Goal: Communication & Community: Answer question/provide support

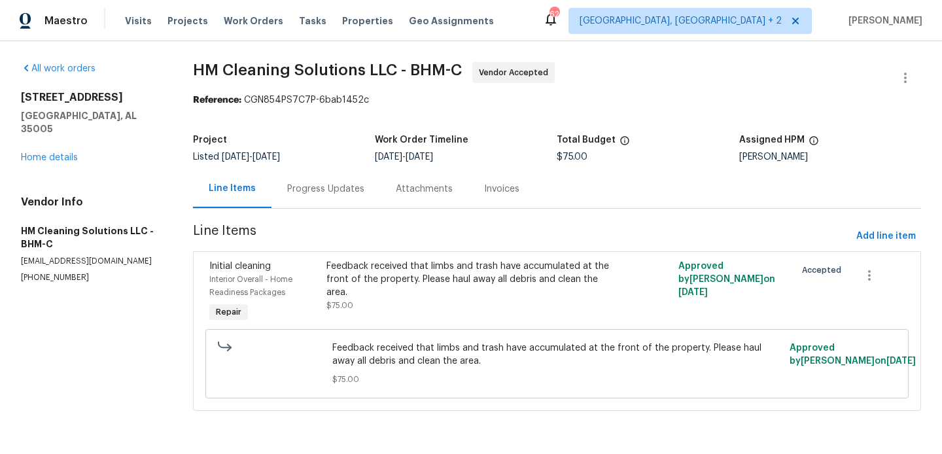
click at [311, 181] on div "Progress Updates" at bounding box center [326, 188] width 109 height 39
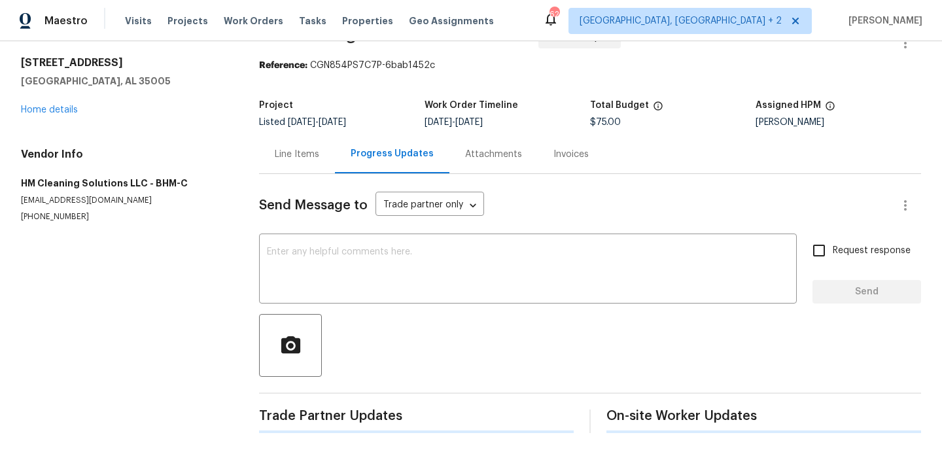
scroll to position [195, 0]
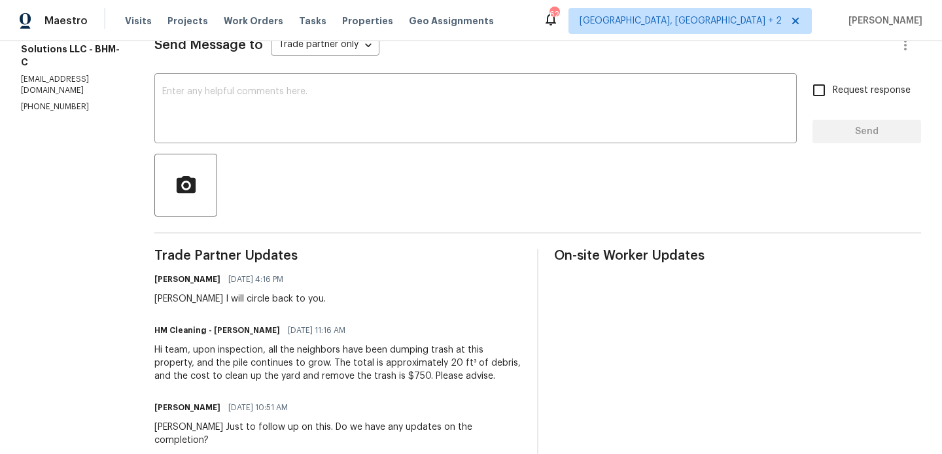
click at [198, 294] on div "Heather I will circle back to you." at bounding box center [239, 298] width 171 height 13
copy div "Heather"
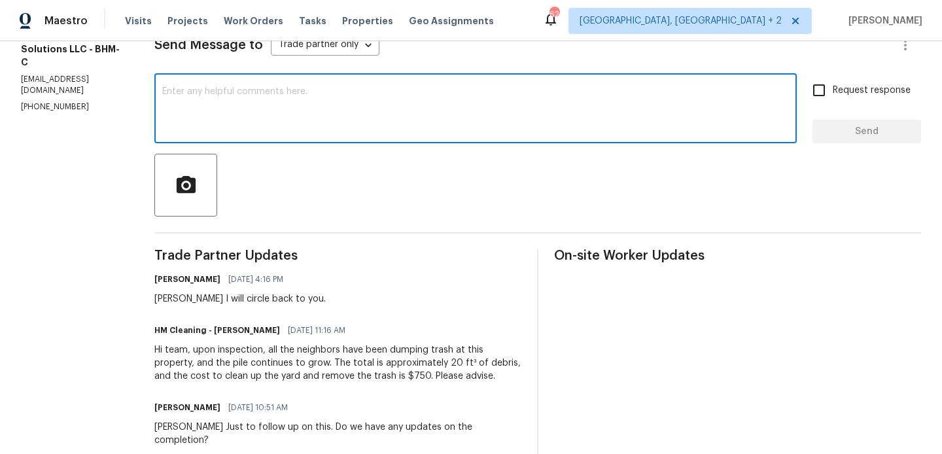
click at [235, 117] on textarea at bounding box center [475, 110] width 627 height 46
paste textarea "Heather"
paste textarea "There are no photos of this in the portal. Please have TP provide photos of wha…"
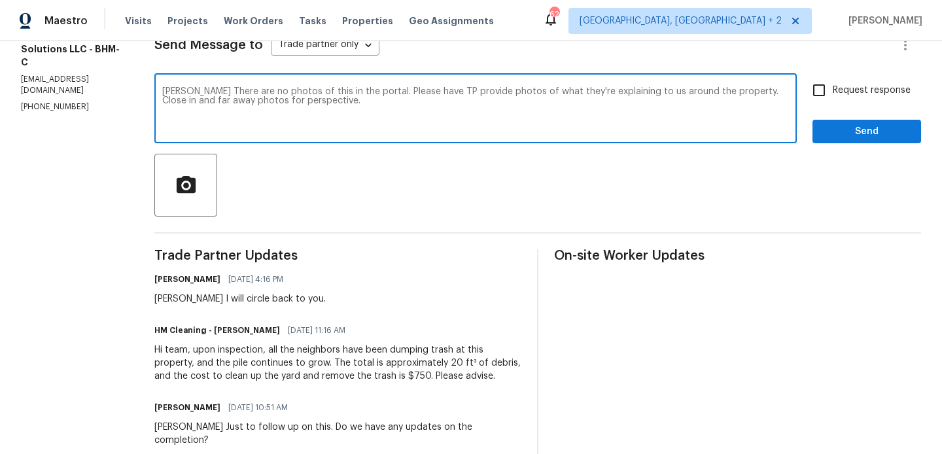
drag, startPoint x: 401, startPoint y: 91, endPoint x: 463, endPoint y: 94, distance: 62.2
click at [463, 94] on textarea "Heather There are no photos of this in the portal. Please have TP provide photo…" at bounding box center [475, 110] width 627 height 46
click at [593, 93] on textarea "Heather There are no photos of this in the portal. Could you please provide pho…" at bounding box center [475, 110] width 627 height 46
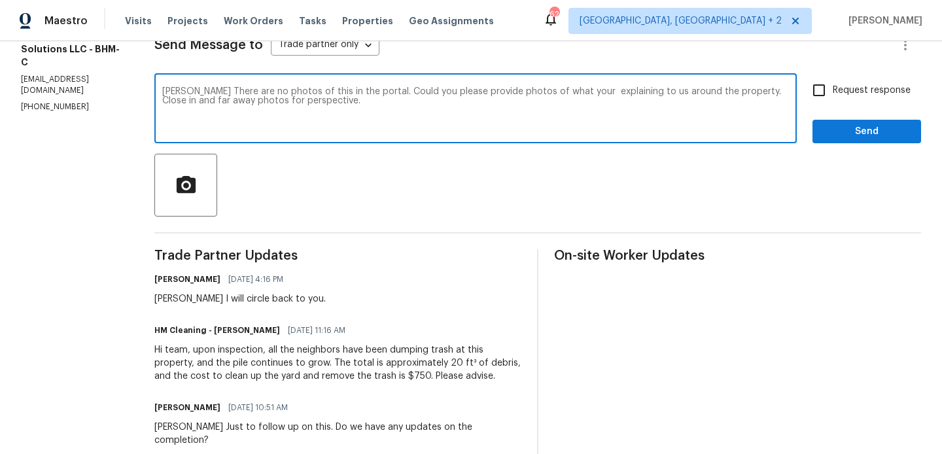
type textarea "Heather There are no photos of this in the portal. Could you please provide pho…"
click at [873, 89] on span "Request response" at bounding box center [872, 91] width 78 height 14
click at [833, 89] on input "Request response" at bounding box center [818, 90] width 27 height 27
checkbox input "true"
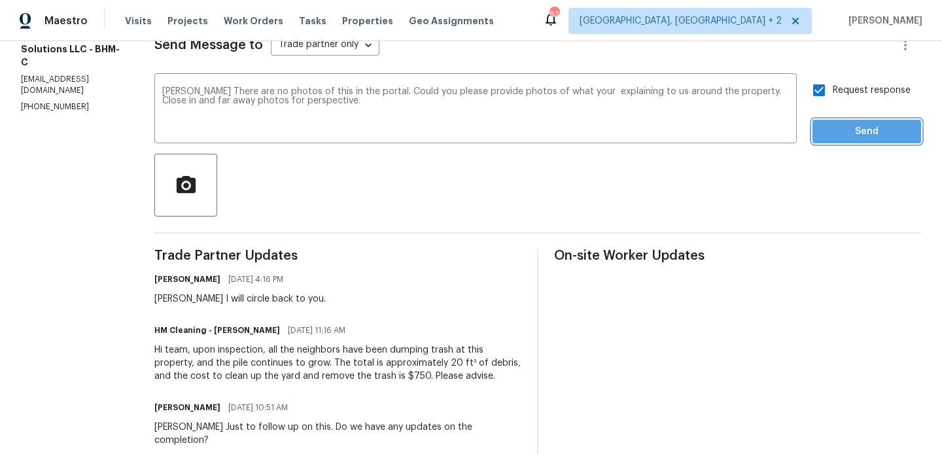
click at [857, 130] on span "Send" at bounding box center [867, 132] width 88 height 16
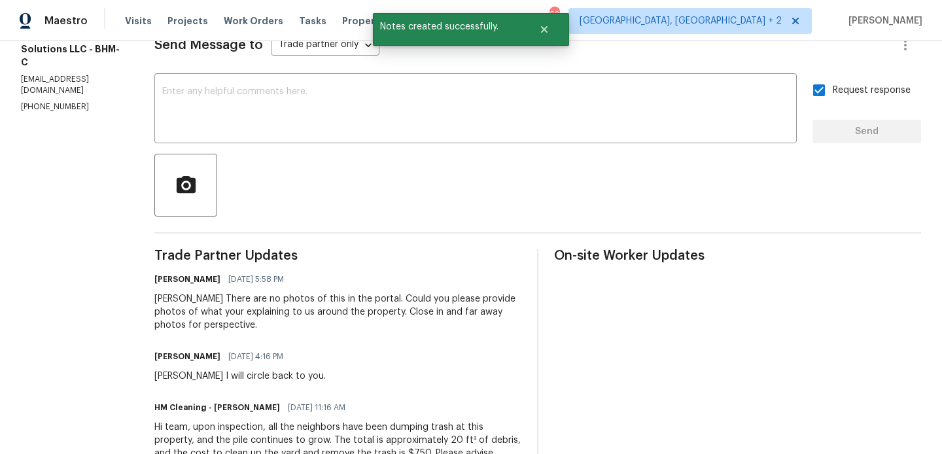
click at [47, 81] on section "All work orders 5024 Oak Leaf Cir Adamsville, AL 35005 Home details Vendor Info…" at bounding box center [72, 389] width 102 height 1044
copy p "(817) 526-5400"
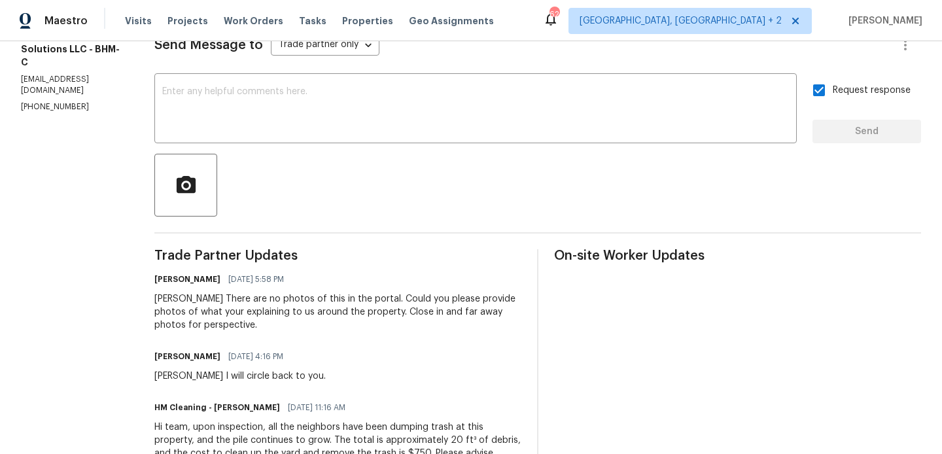
click at [232, 300] on div "Heather There are no photos of this in the portal. Could you please provide pho…" at bounding box center [337, 311] width 367 height 39
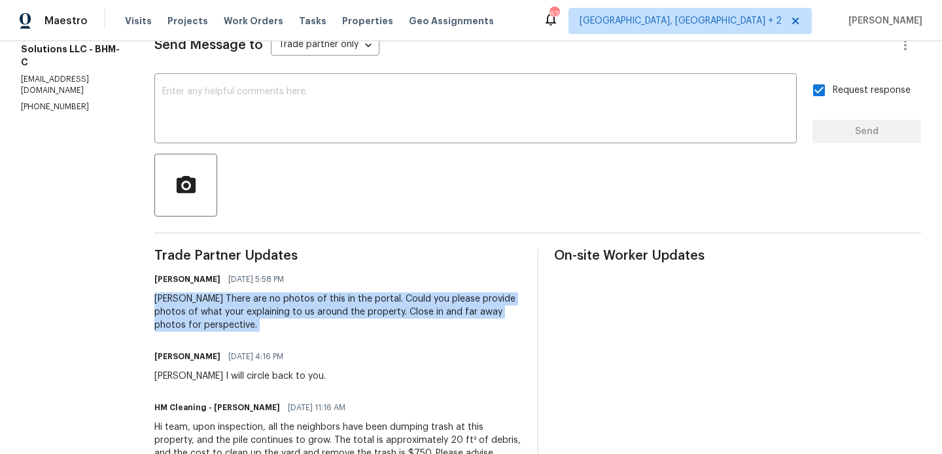
click at [232, 300] on div "Heather There are no photos of this in the portal. Could you please provide pho…" at bounding box center [337, 311] width 367 height 39
copy div "Heather There are no photos of this in the portal. Could you please provide pho…"
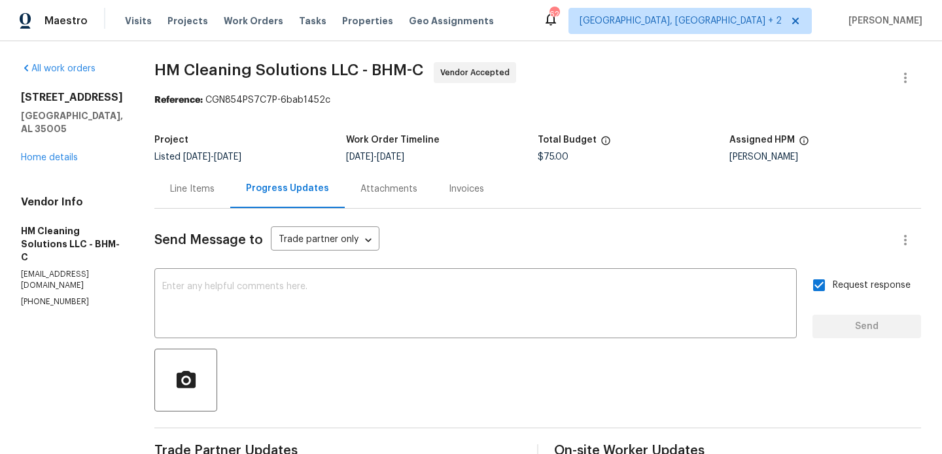
click at [211, 156] on span "8/13/2025" at bounding box center [196, 156] width 27 height 9
click at [224, 164] on div "Project Listed 8/13/2025 - 8/15/2025 Work Order Timeline 8/13/2025 - 8/15/2025 …" at bounding box center [537, 149] width 767 height 42
click at [215, 188] on div "Line Items" at bounding box center [192, 189] width 44 height 13
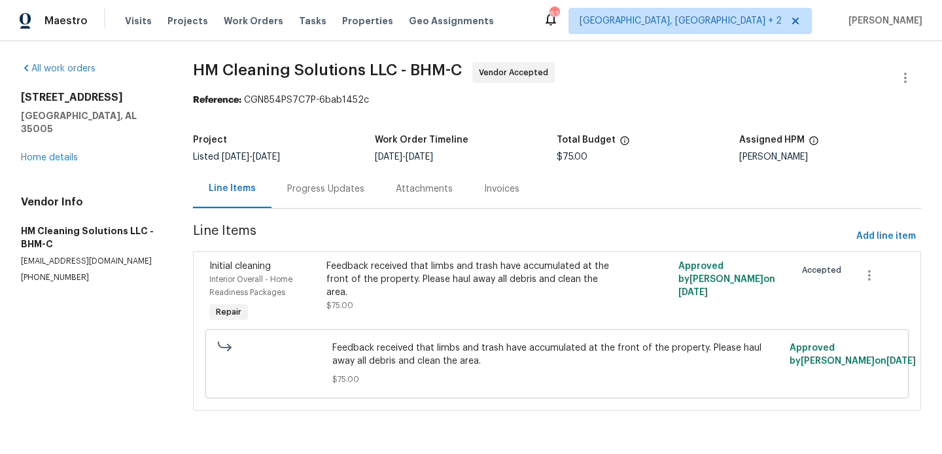
click at [333, 209] on section "HM Cleaning Solutions LLC - BHM-C Vendor Accepted Reference: CGN854PS7C7P-6bab1…" at bounding box center [557, 244] width 728 height 364
click at [336, 172] on div "Progress Updates" at bounding box center [326, 188] width 109 height 39
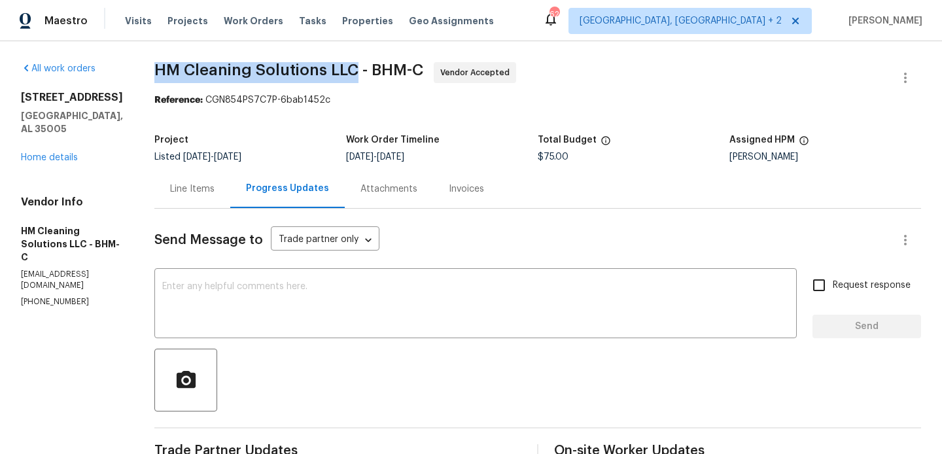
drag, startPoint x: 177, startPoint y: 73, endPoint x: 386, endPoint y: 73, distance: 209.4
copy span "HM Cleaning Solutions LLC"
click at [90, 242] on div "Vendor Info HM Cleaning Solutions LLC - BHM-C hmcleaningsolutionsllc@gmail.com …" at bounding box center [72, 252] width 102 height 112
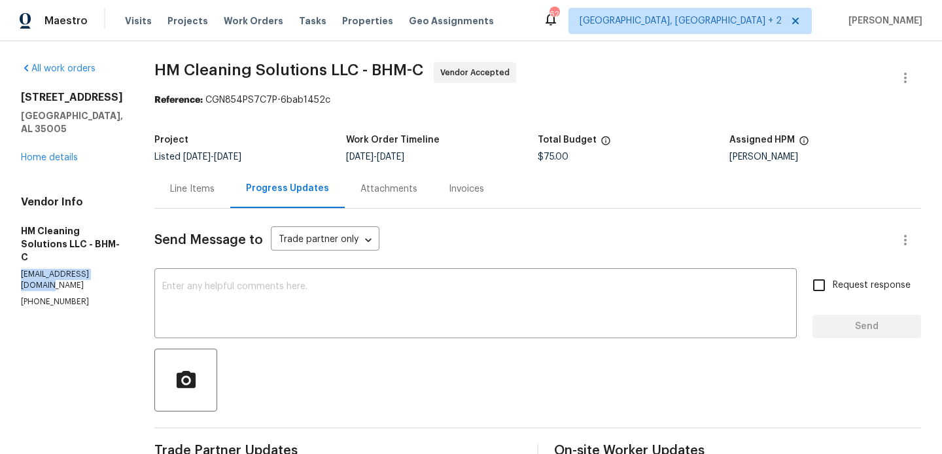
click at [90, 242] on div "Vendor Info HM Cleaning Solutions LLC - BHM-C hmcleaningsolutionsllc@gmail.com …" at bounding box center [72, 252] width 102 height 112
copy p "hmcleaningsolutionsllc@gmail.com"
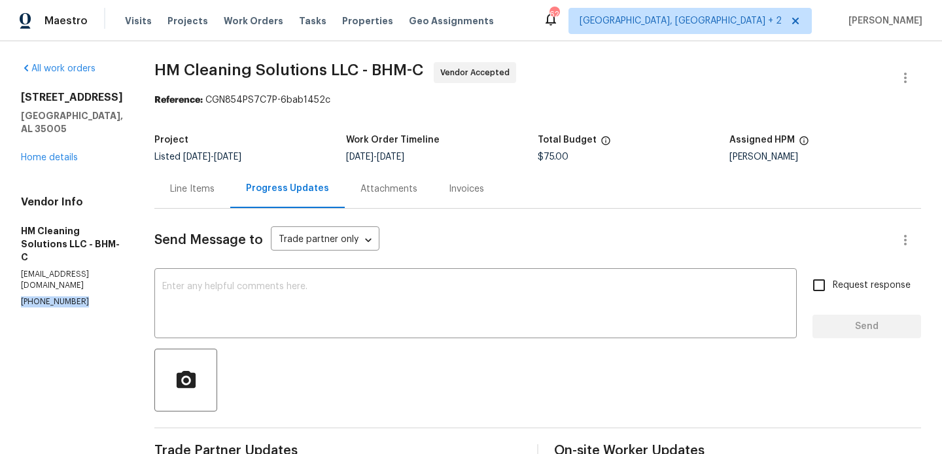
copy p "(817) 526-5400"
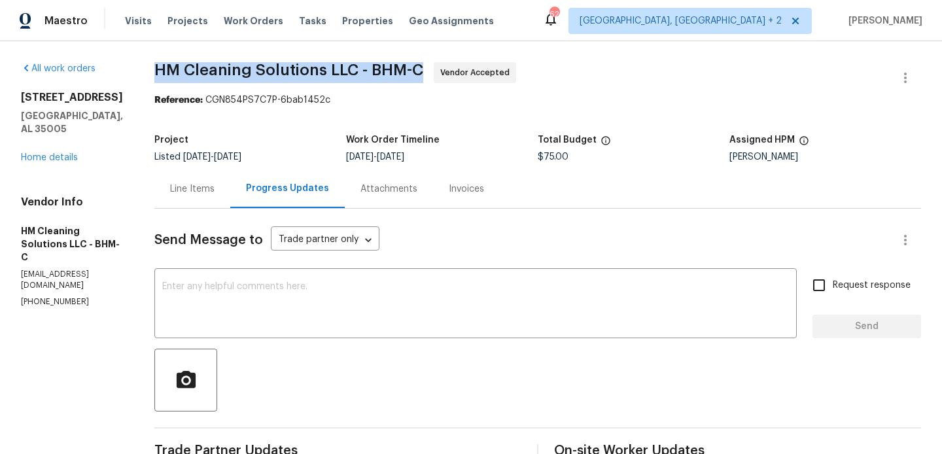
drag, startPoint x: 179, startPoint y: 71, endPoint x: 348, endPoint y: 77, distance: 168.9
click at [348, 77] on span "HM Cleaning Solutions LLC - BHM-C" at bounding box center [288, 70] width 269 height 16
drag, startPoint x: 351, startPoint y: 70, endPoint x: 178, endPoint y: 70, distance: 173.4
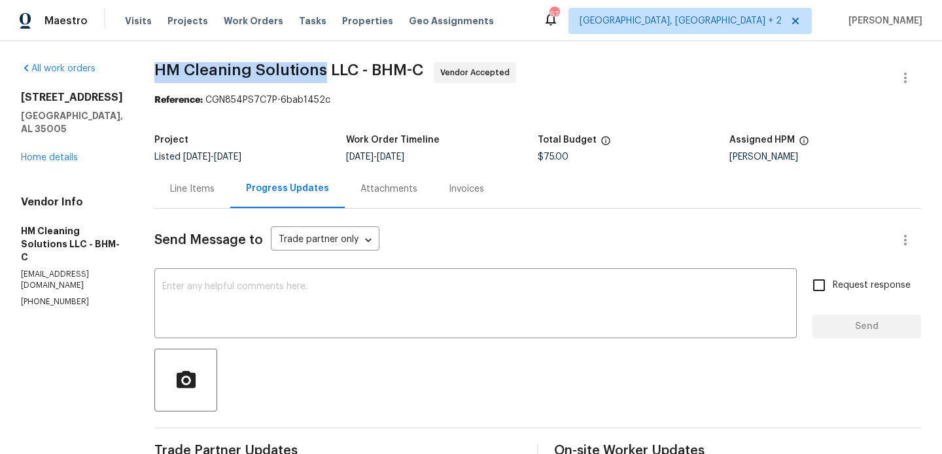
copy span "HM Cleaning Solutions"
click at [35, 153] on link "Home details" at bounding box center [49, 157] width 57 height 9
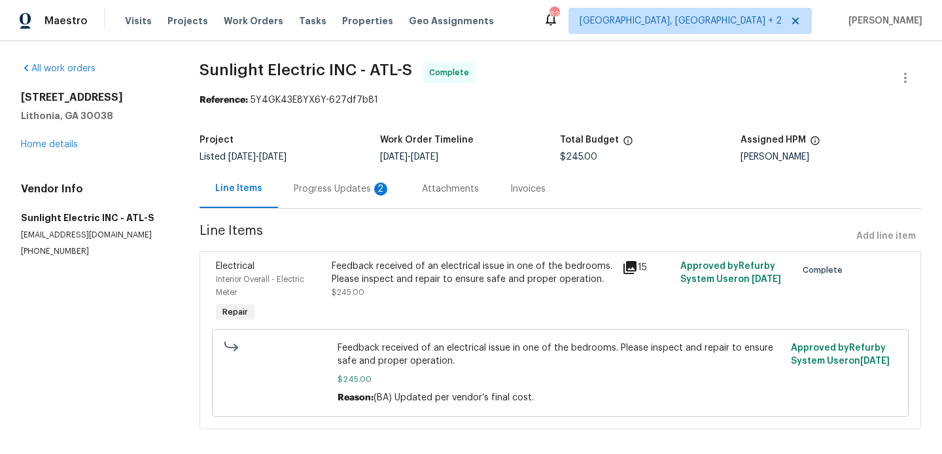
click at [344, 188] on div "Progress Updates 2" at bounding box center [342, 189] width 97 height 13
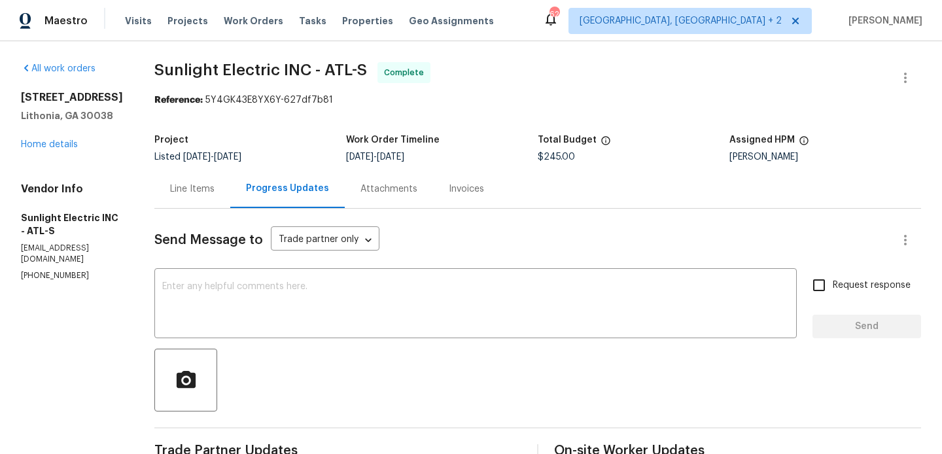
click at [216, 179] on div "Line Items" at bounding box center [192, 188] width 76 height 39
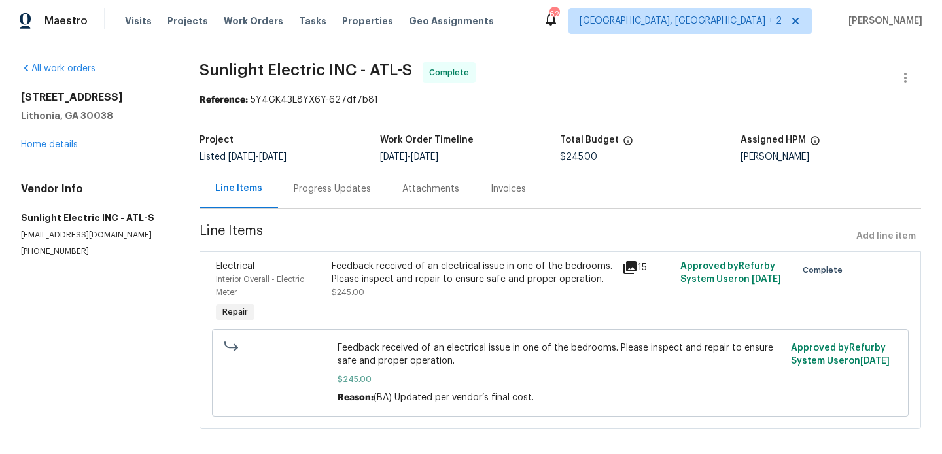
click at [500, 175] on div "Invoices" at bounding box center [508, 188] width 67 height 39
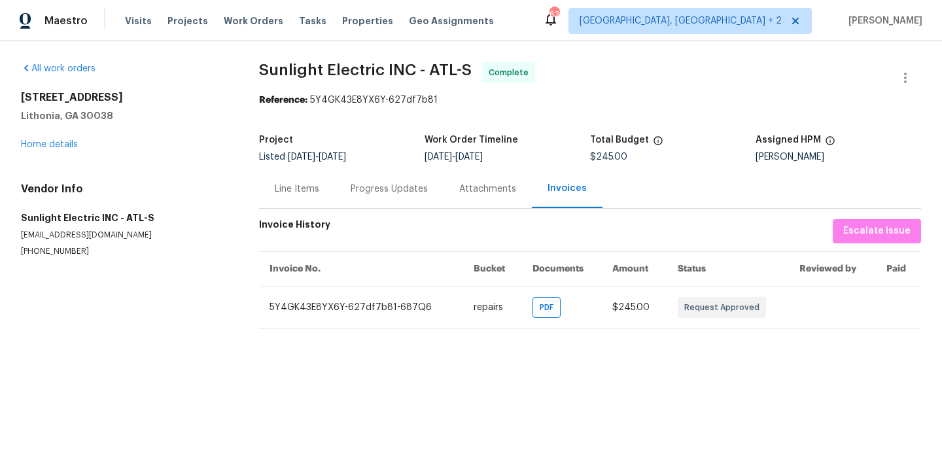
click at [381, 194] on div "Progress Updates" at bounding box center [389, 189] width 77 height 13
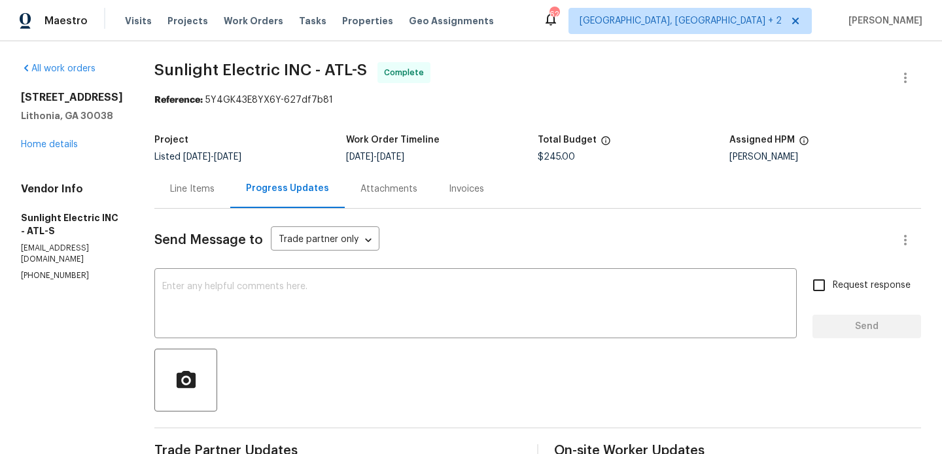
click at [454, 194] on div "Invoices" at bounding box center [466, 188] width 67 height 39
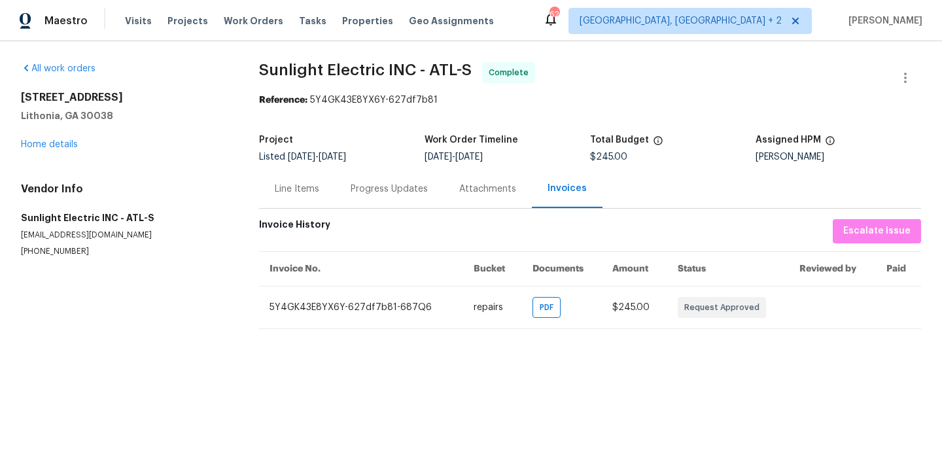
click at [383, 191] on div "Progress Updates" at bounding box center [389, 189] width 77 height 13
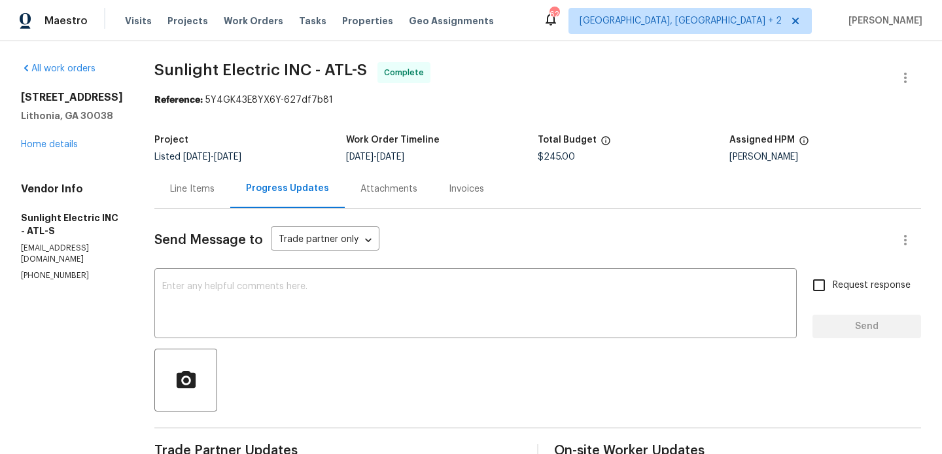
drag, startPoint x: 20, startPoint y: 98, endPoint x: 118, endPoint y: 98, distance: 98.1
copy h2 "[STREET_ADDRESS]"
click at [35, 143] on link "Home details" at bounding box center [49, 144] width 57 height 9
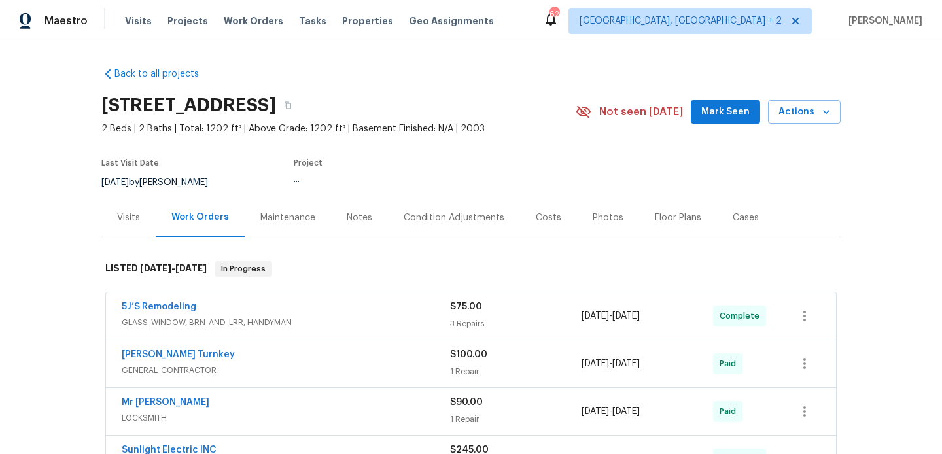
click at [737, 222] on div "Cases" at bounding box center [746, 217] width 26 height 13
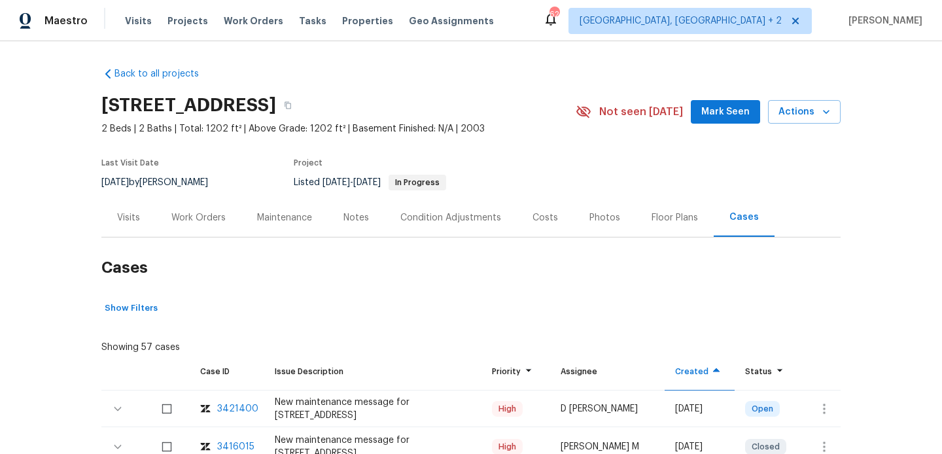
click at [180, 209] on div "Work Orders" at bounding box center [199, 217] width 86 height 39
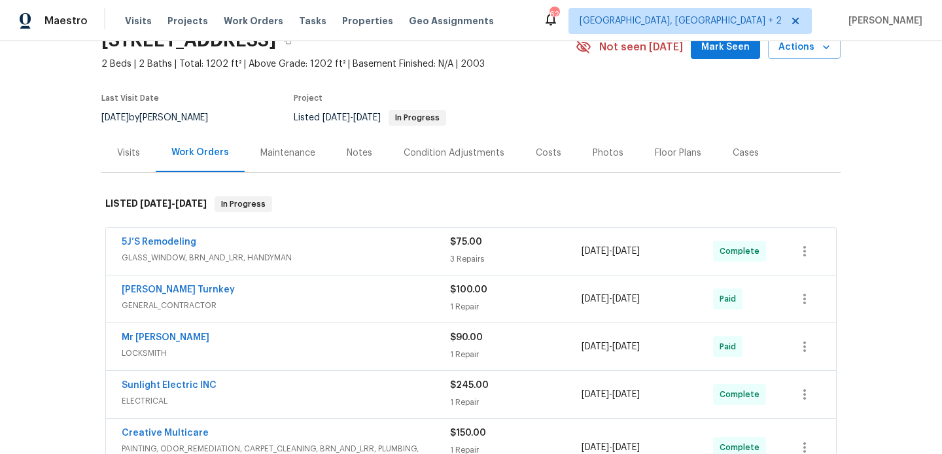
scroll to position [72, 0]
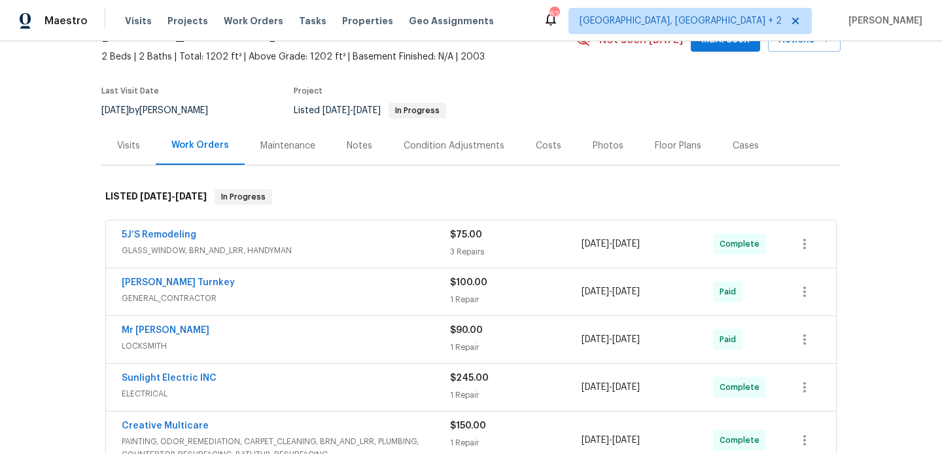
click at [424, 233] on div "5J’S Remodeling" at bounding box center [286, 236] width 328 height 16
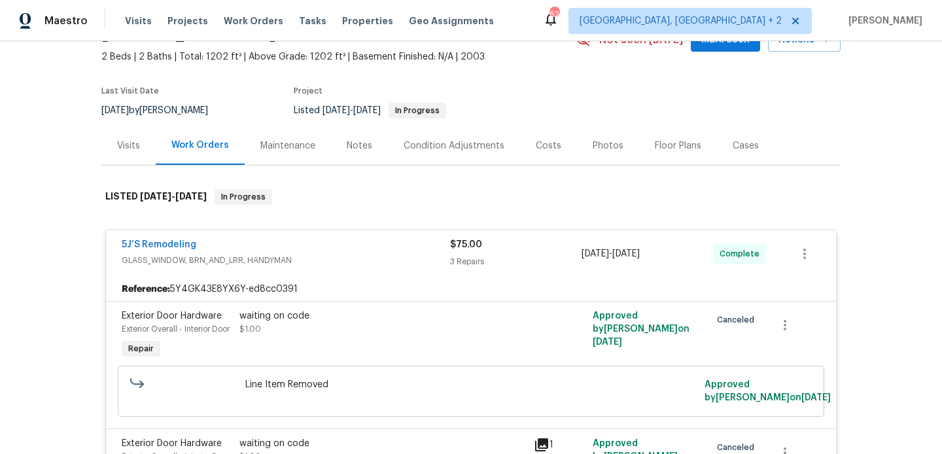
click at [255, 238] on div "5J’S Remodeling" at bounding box center [286, 246] width 328 height 16
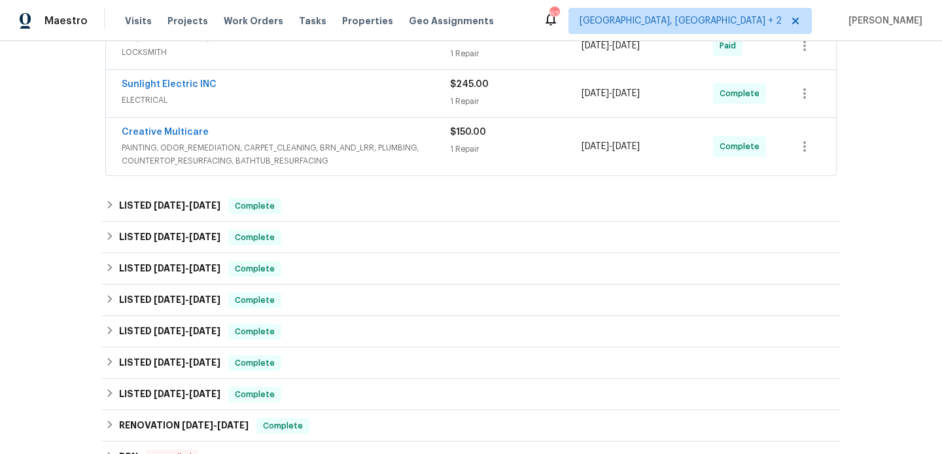
scroll to position [289, 0]
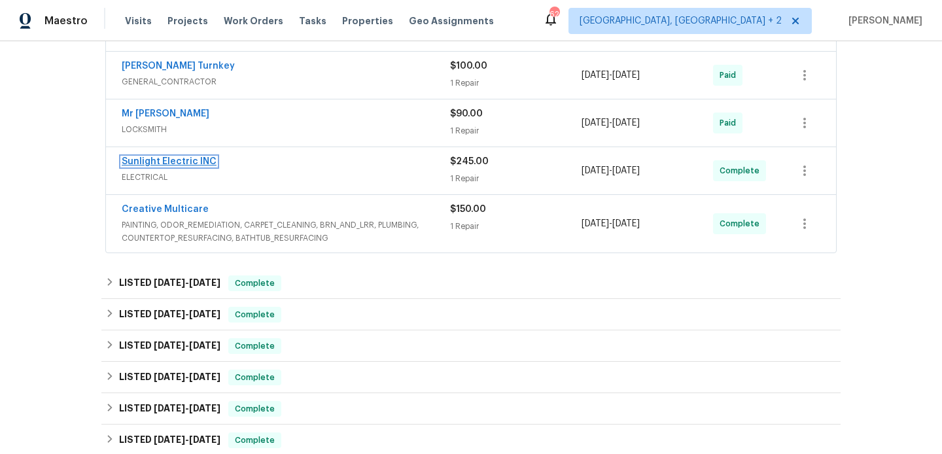
click at [188, 158] on link "Sunlight Electric INC" at bounding box center [169, 161] width 95 height 9
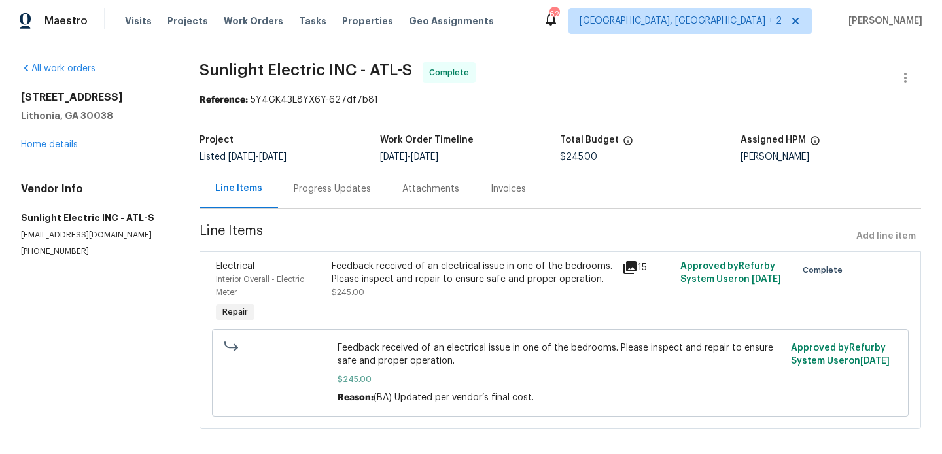
click at [315, 188] on div "Progress Updates" at bounding box center [332, 189] width 77 height 13
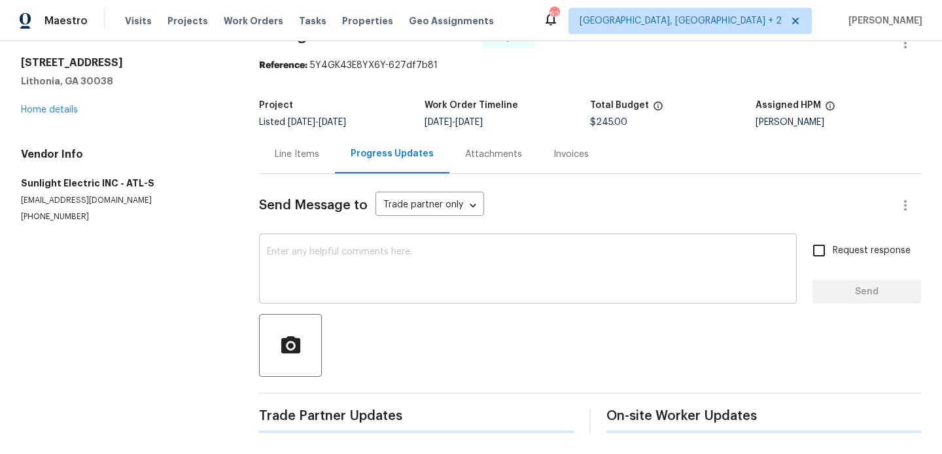
scroll to position [202, 0]
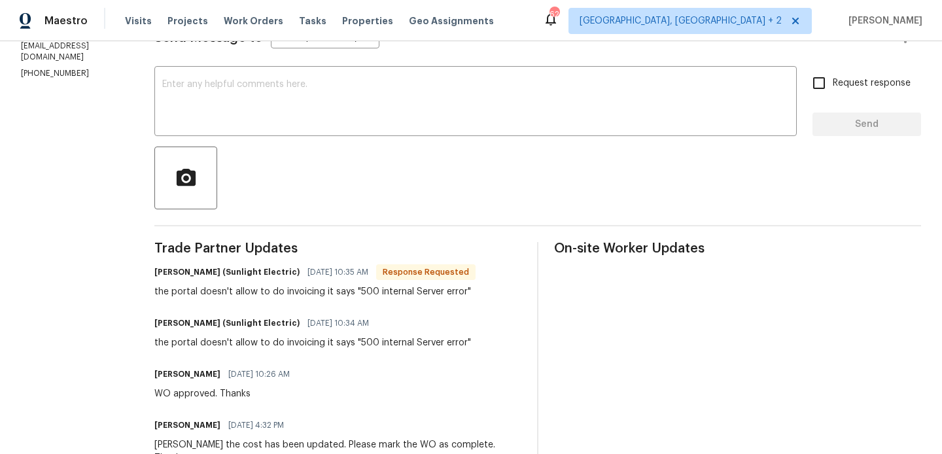
click at [178, 275] on h6 "[PERSON_NAME] (Sunlight Electric)" at bounding box center [226, 272] width 145 height 13
copy h6 "[PERSON_NAME]"
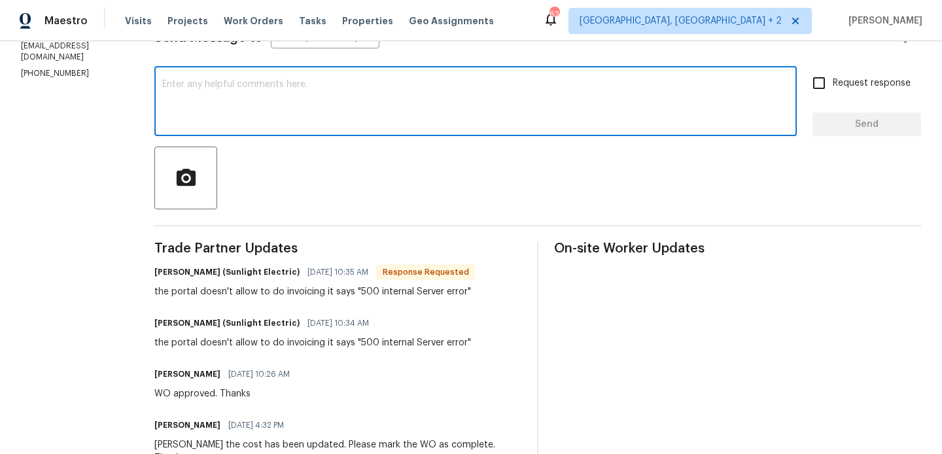
click at [241, 99] on textarea at bounding box center [475, 103] width 627 height 46
paste textarea "[PERSON_NAME]"
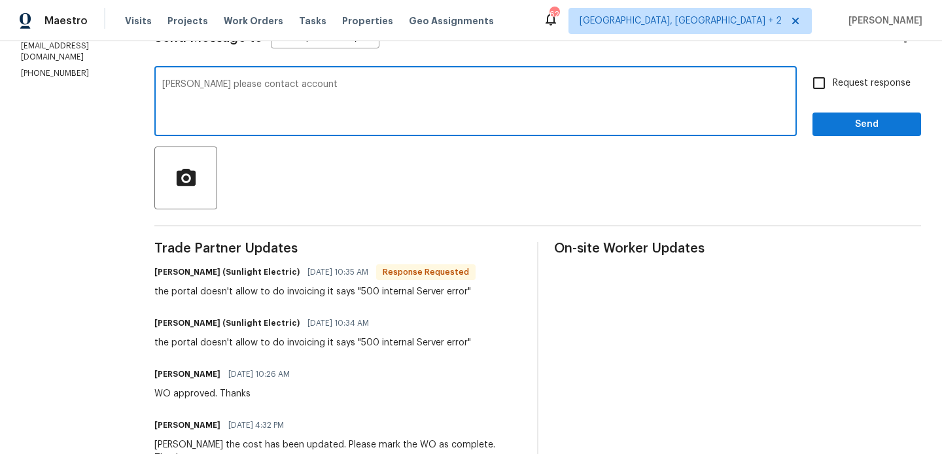
paste textarea "[EMAIL_ADDRESS][DOMAIN_NAME]"
type textarea "[PERSON_NAME] please contact account [EMAIL_ADDRESS][DOMAIN_NAME] and they will…"
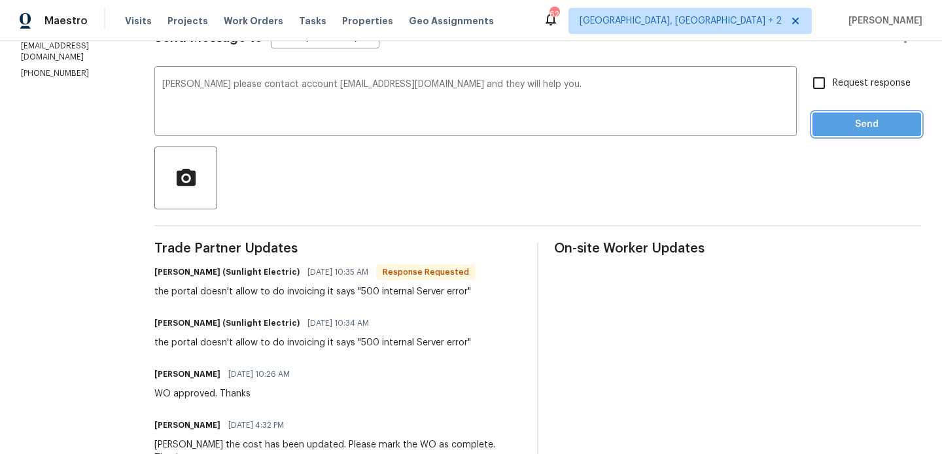
click at [858, 113] on button "Send" at bounding box center [867, 125] width 109 height 24
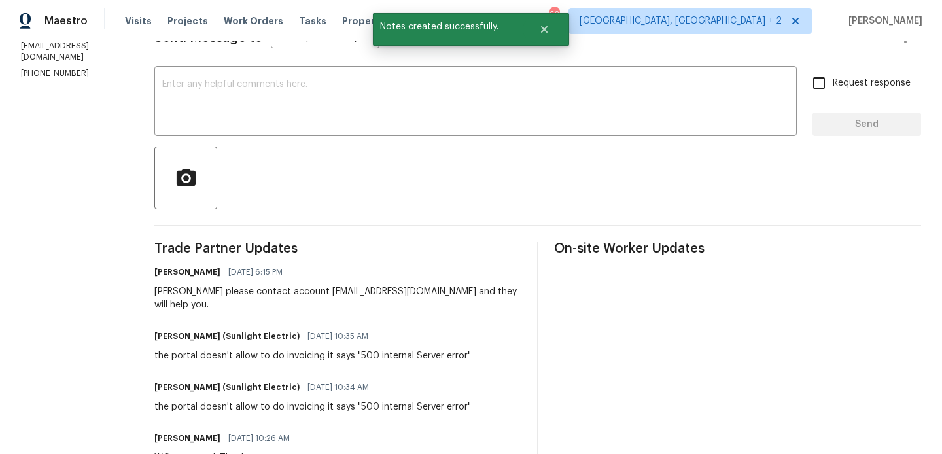
scroll to position [0, 0]
